Goal: Information Seeking & Learning: Learn about a topic

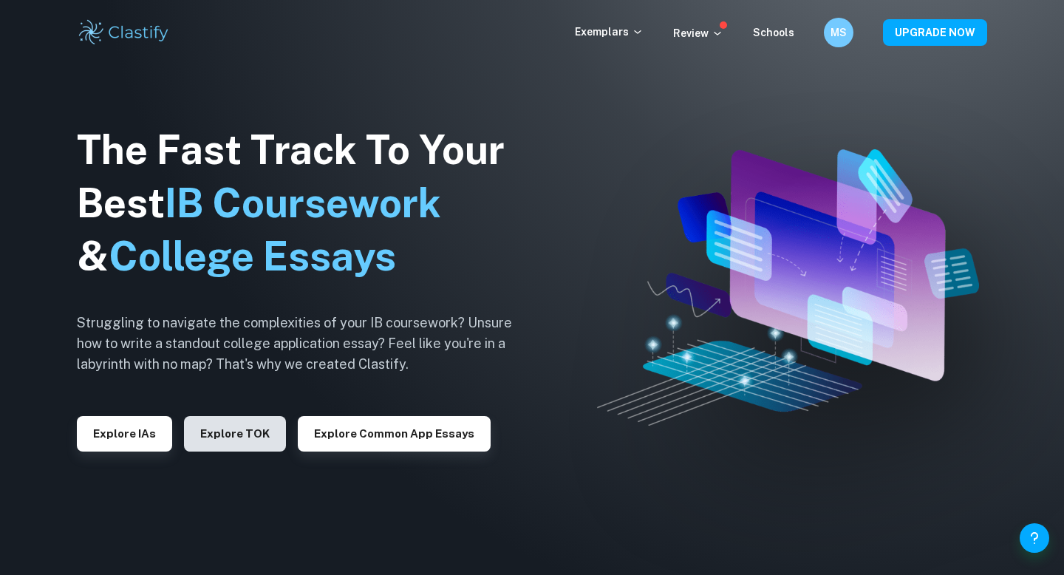
click at [197, 439] on button "Explore TOK" at bounding box center [235, 433] width 102 height 35
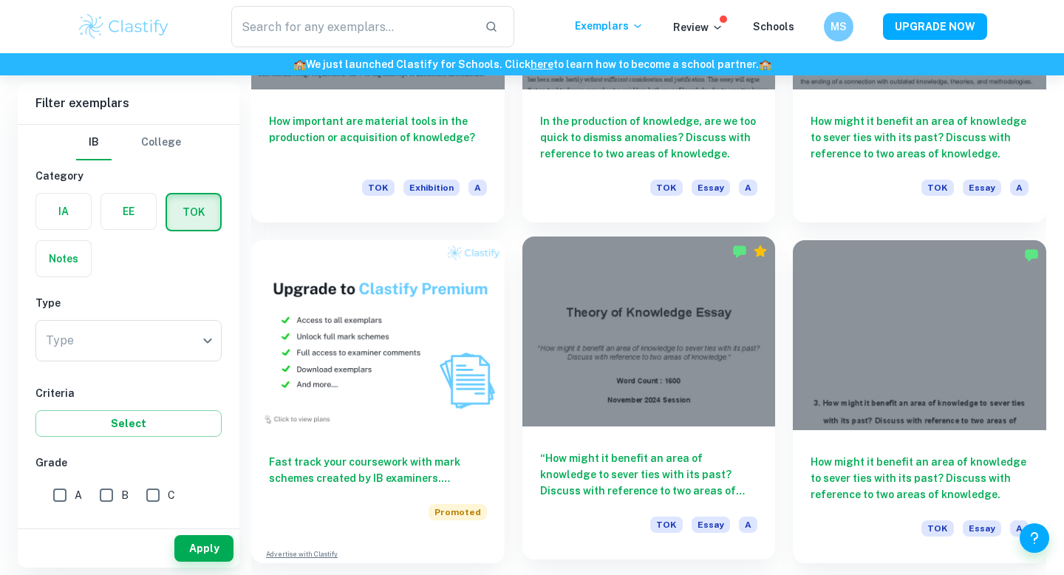
scroll to position [846, 0]
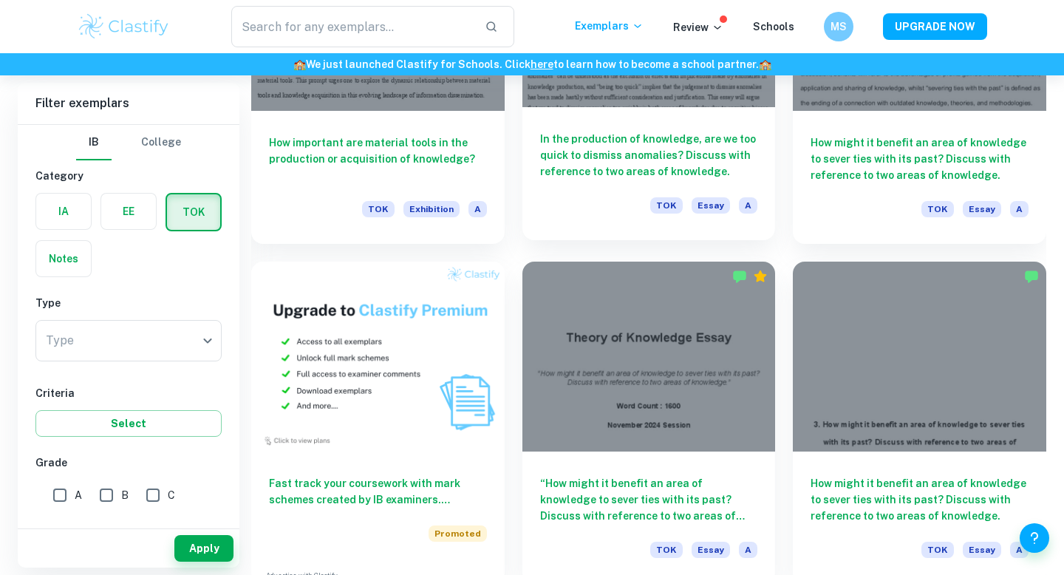
click at [584, 92] on div at bounding box center [650, 12] width 254 height 190
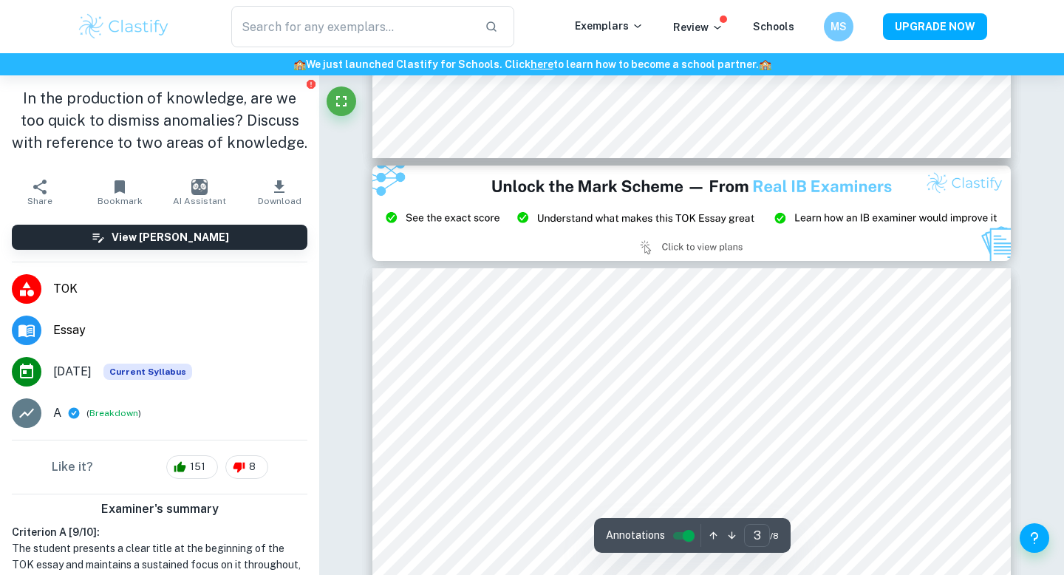
scroll to position [1734, 0]
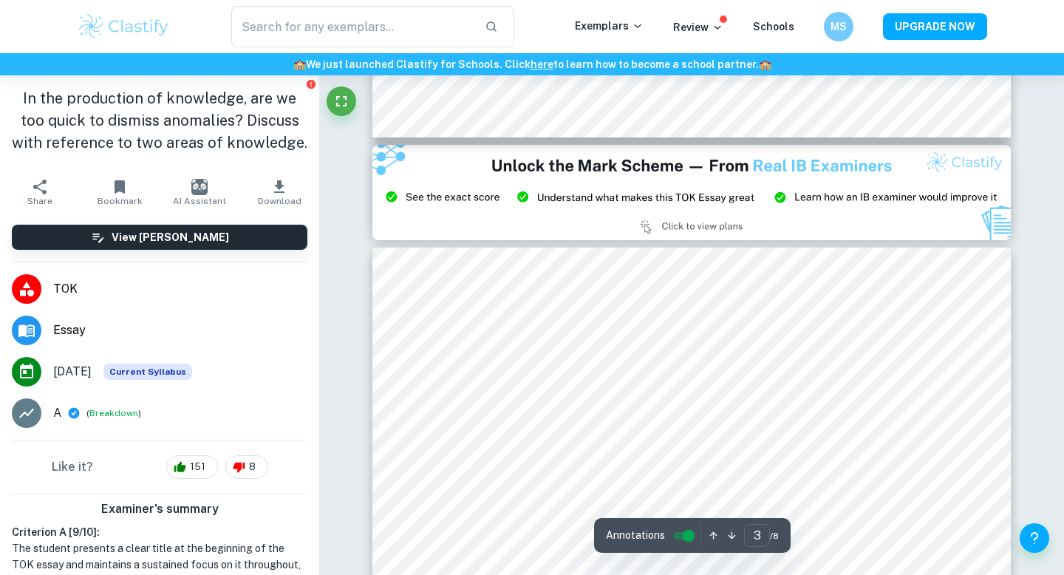
type input "2"
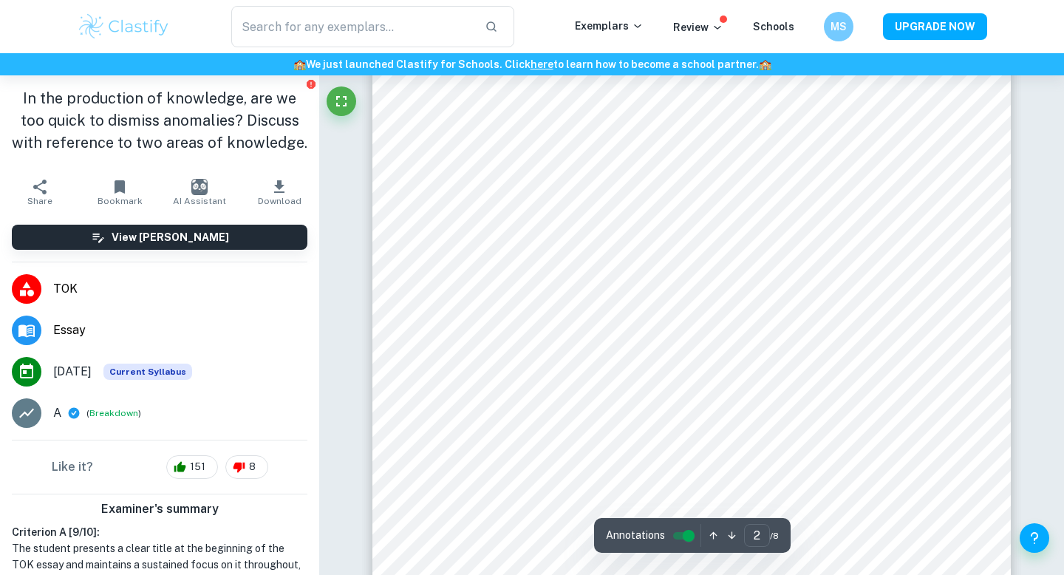
scroll to position [1213, 0]
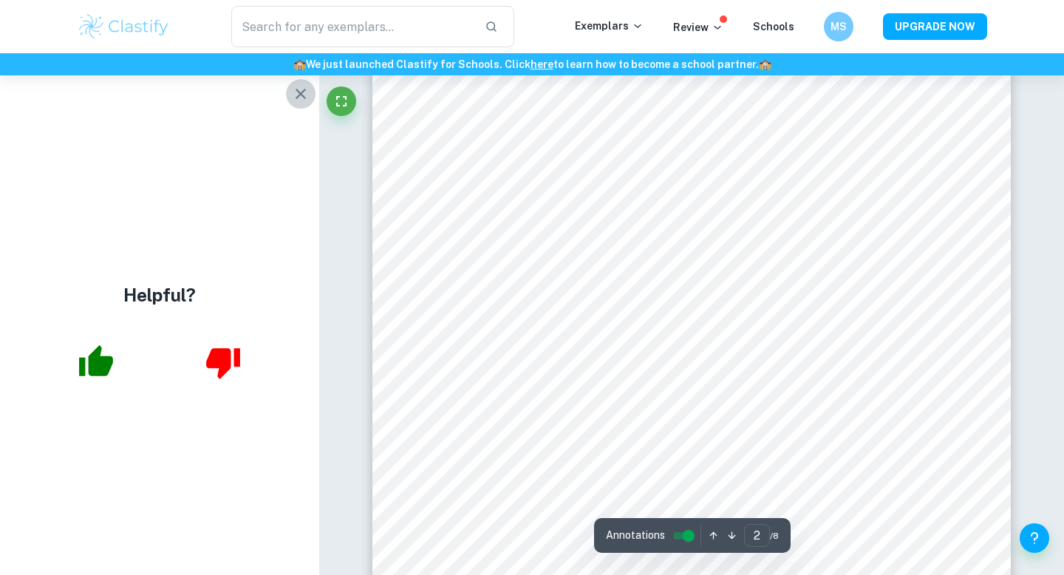
click at [296, 86] on icon "button" at bounding box center [301, 94] width 18 height 18
